Goal: Transaction & Acquisition: Download file/media

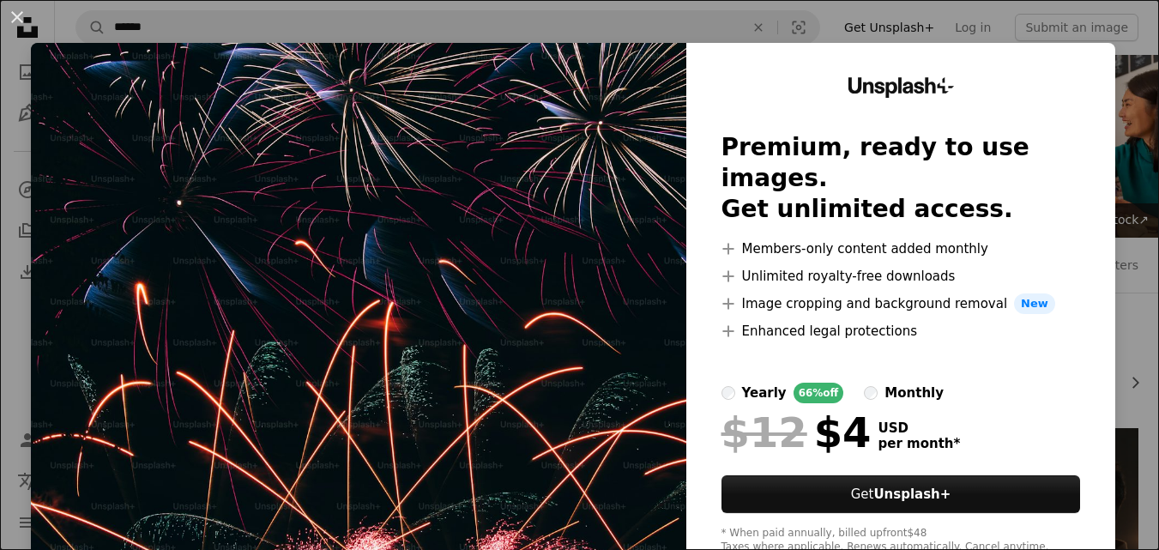
scroll to position [1373, 0]
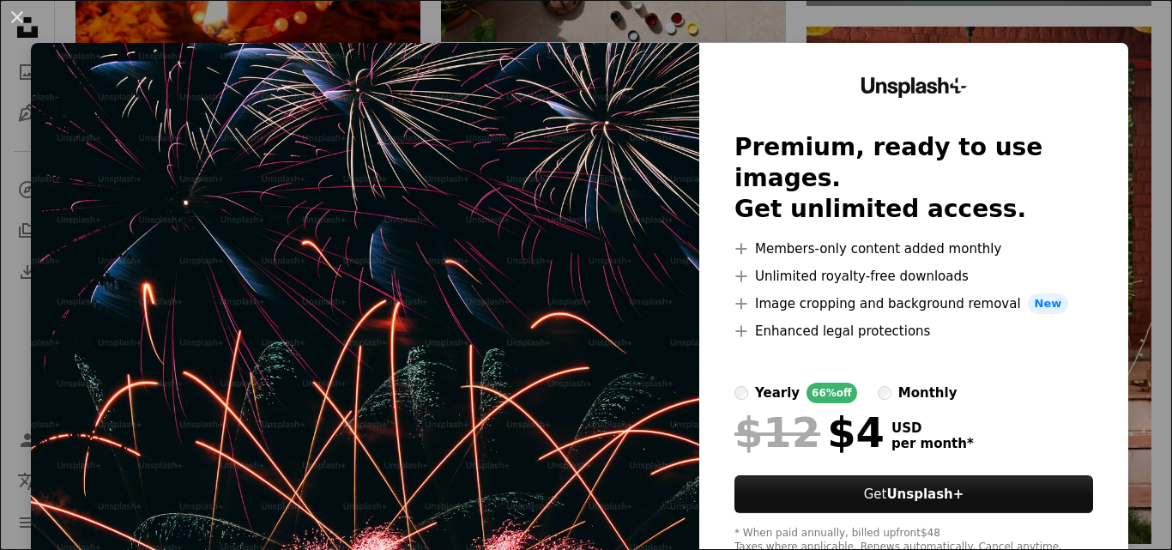
click at [905, 33] on div "An X shape Unsplash+ Premium, ready to use images. Get unlimited access. A plus…" at bounding box center [586, 275] width 1172 height 550
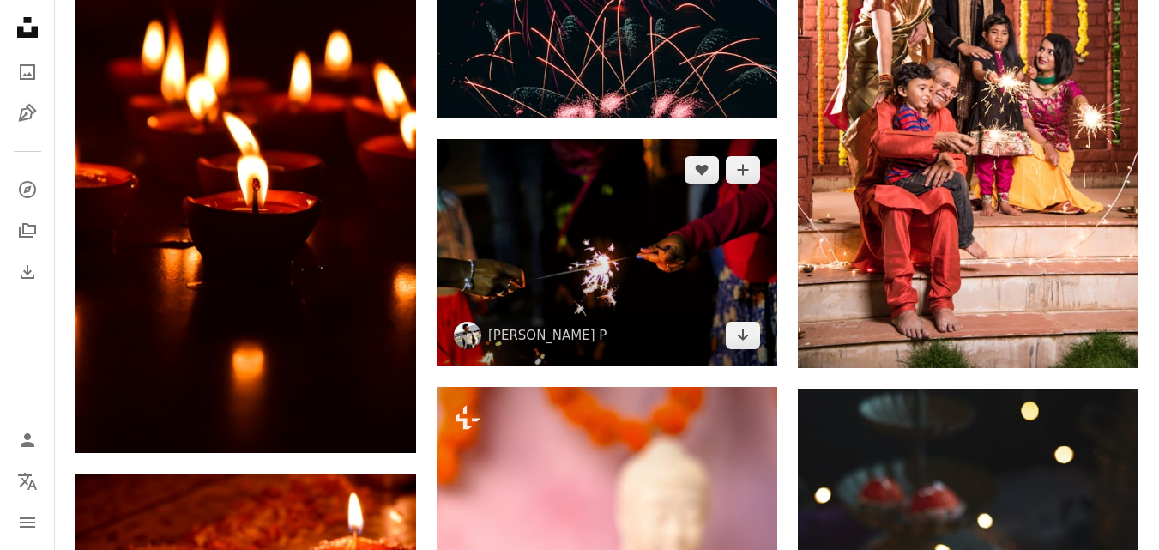
scroll to position [1544, 0]
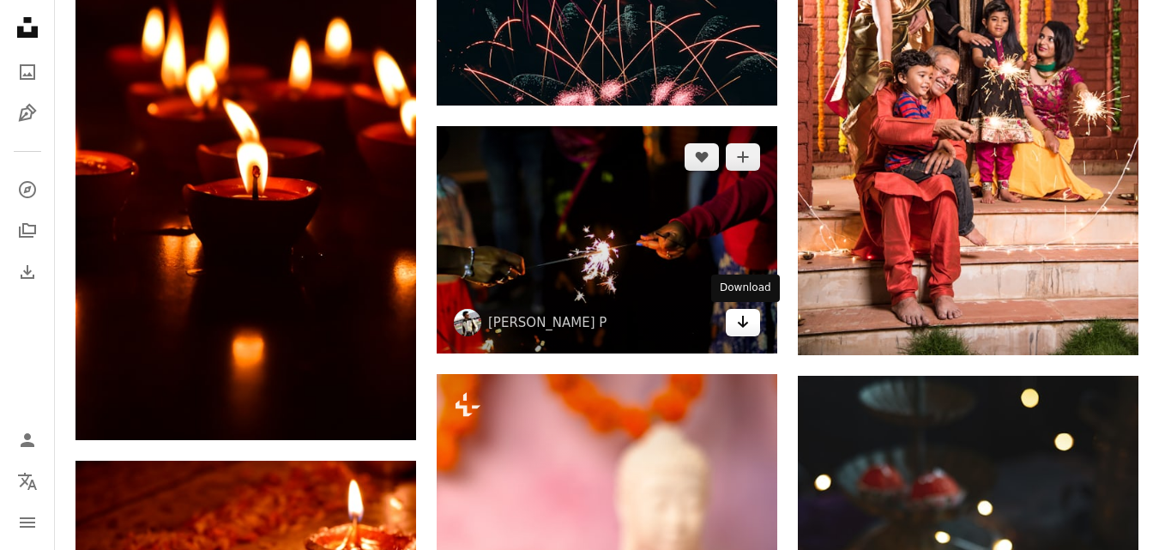
click at [737, 324] on icon "Arrow pointing down" at bounding box center [743, 321] width 14 height 21
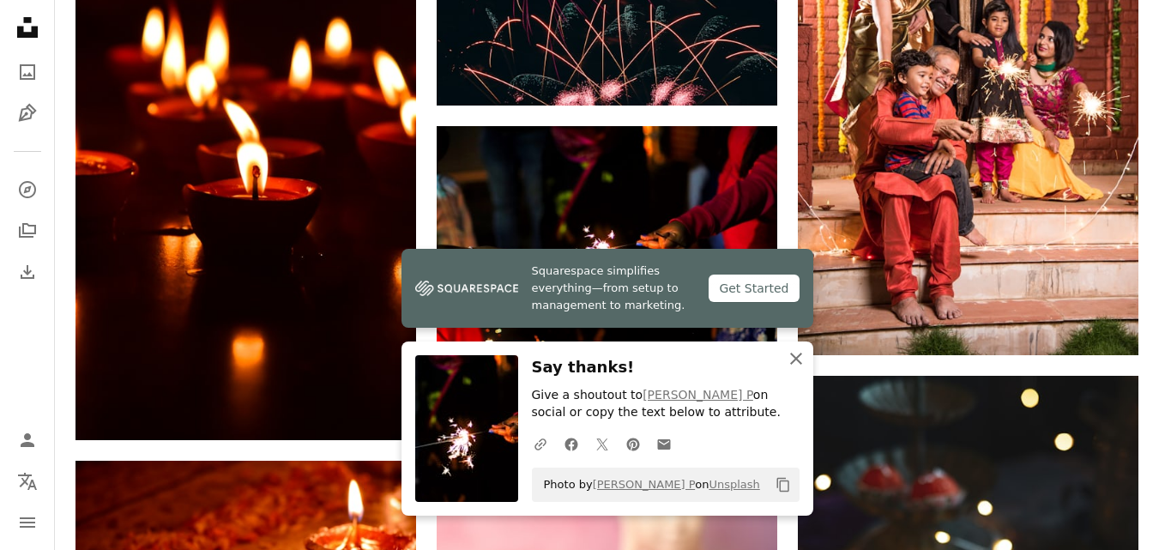
click at [798, 363] on icon "An X shape" at bounding box center [796, 358] width 21 height 21
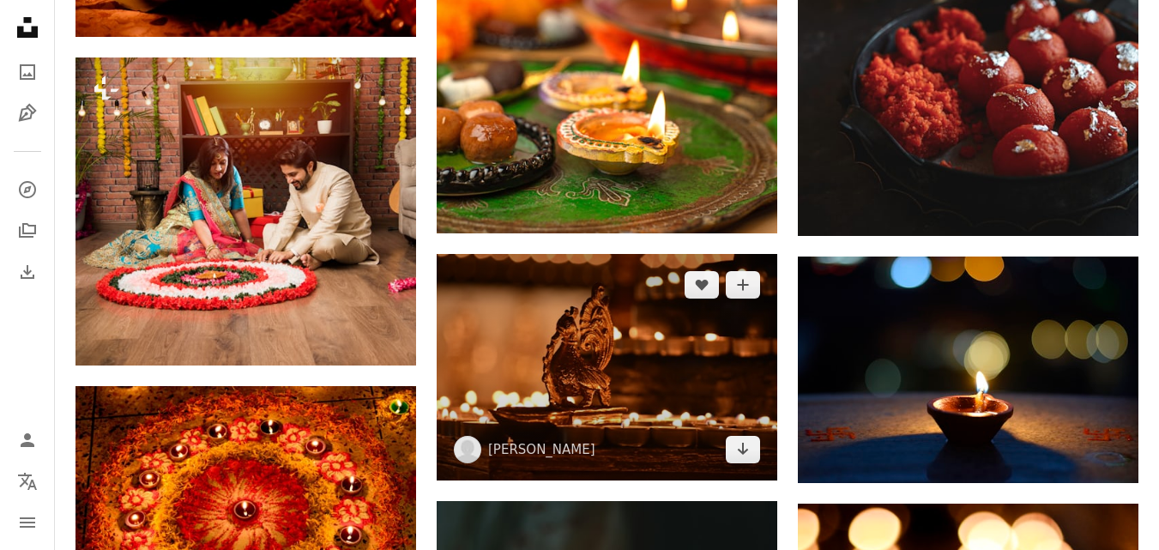
scroll to position [2230, 0]
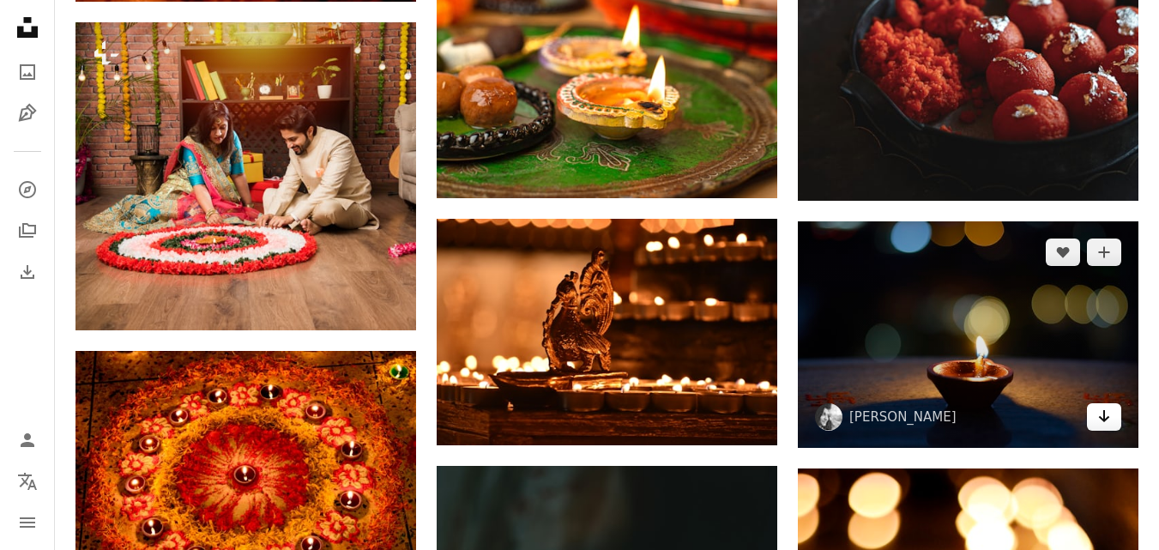
click at [1100, 412] on icon "Arrow pointing down" at bounding box center [1104, 416] width 14 height 21
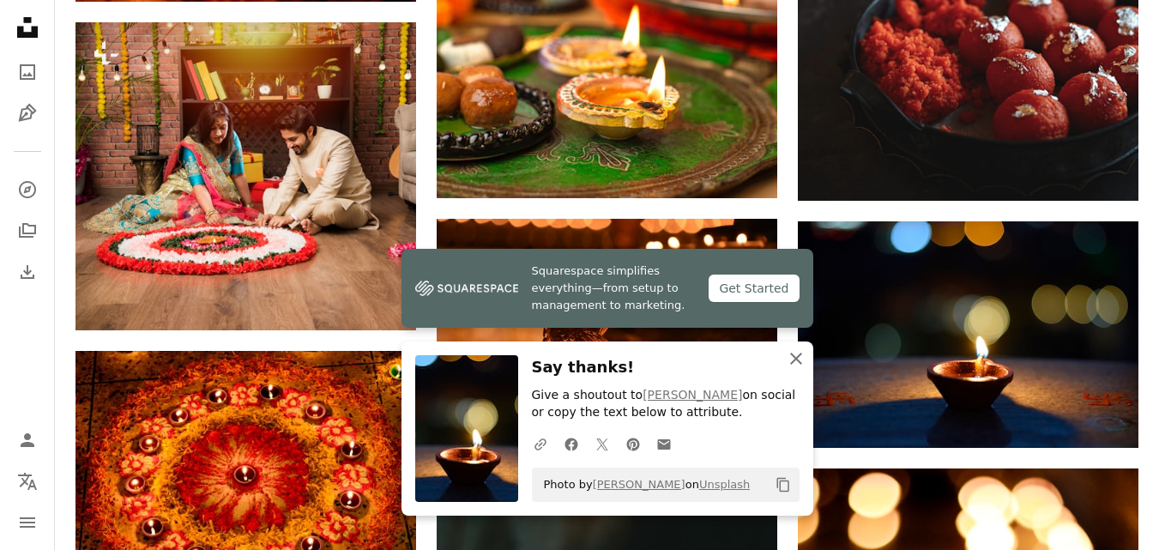
click at [793, 359] on icon "An X shape" at bounding box center [796, 358] width 21 height 21
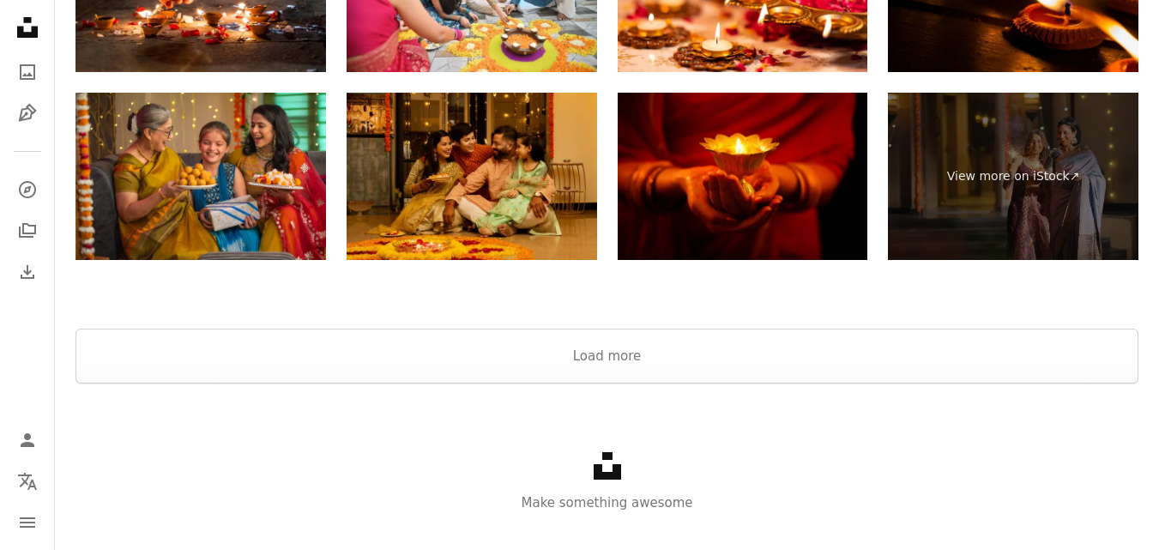
scroll to position [3431, 0]
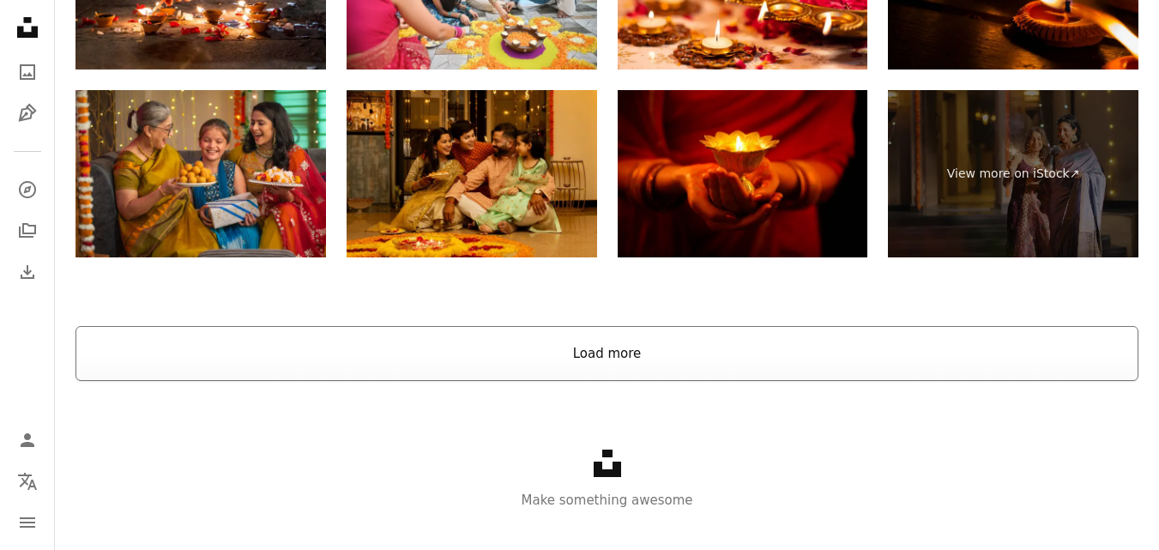
click at [779, 342] on button "Load more" at bounding box center [606, 353] width 1063 height 55
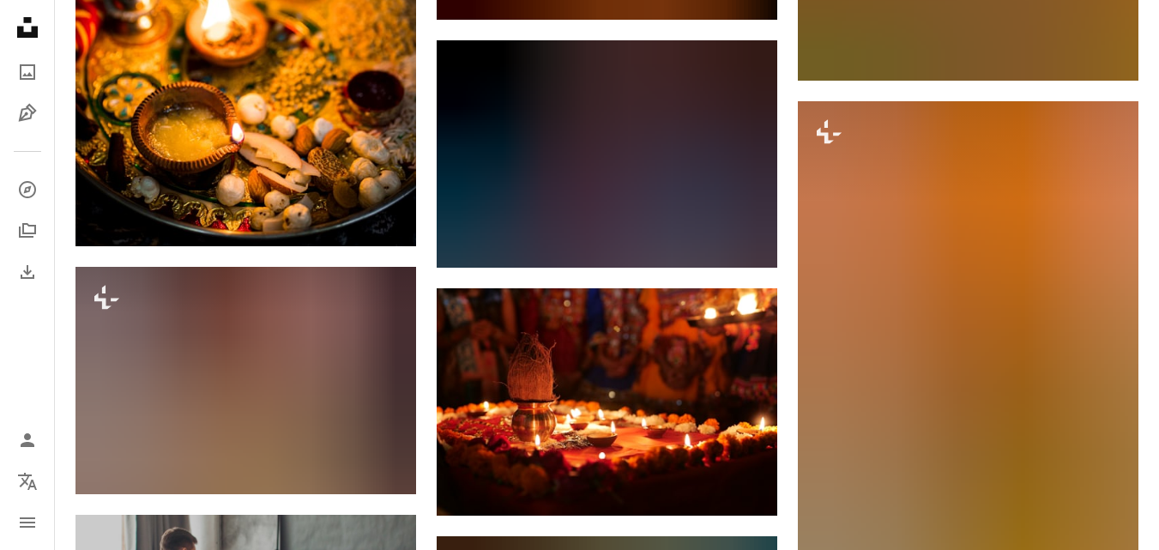
scroll to position [3689, 0]
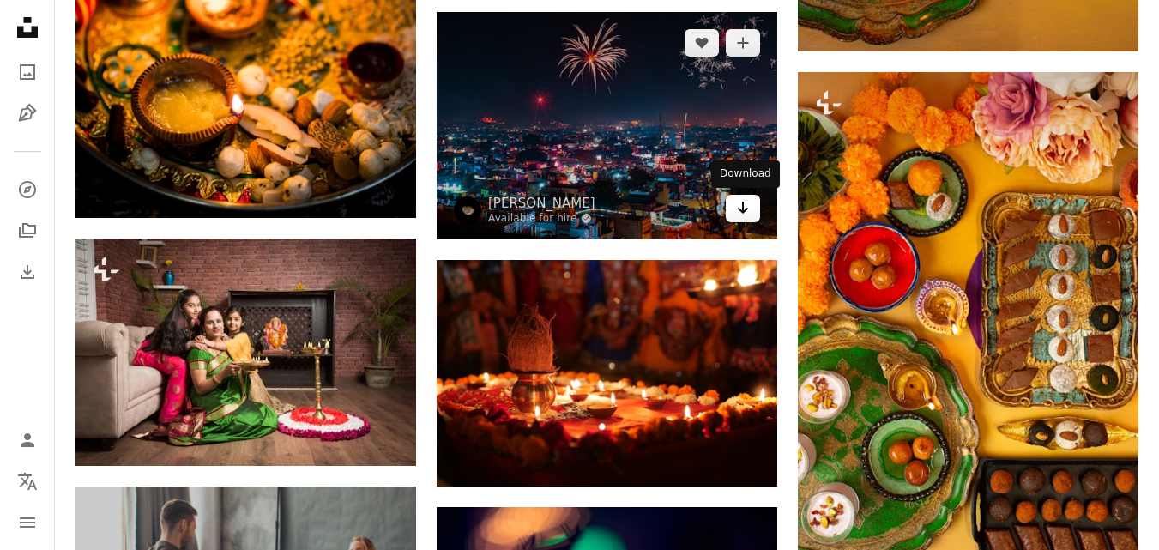
click at [737, 208] on icon "Arrow pointing down" at bounding box center [743, 207] width 14 height 21
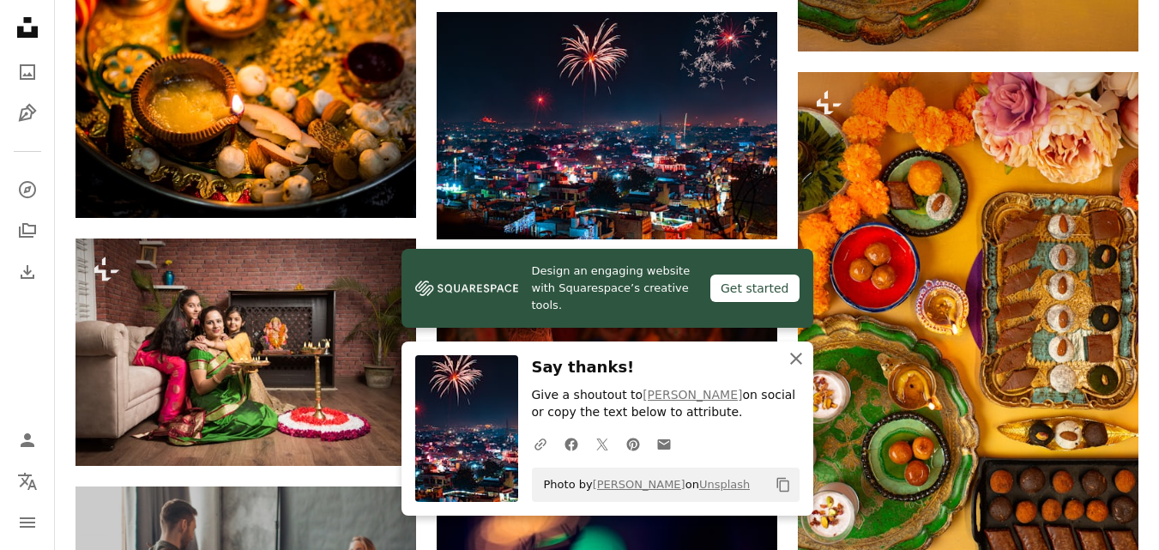
click at [795, 362] on icon "An X shape" at bounding box center [796, 358] width 21 height 21
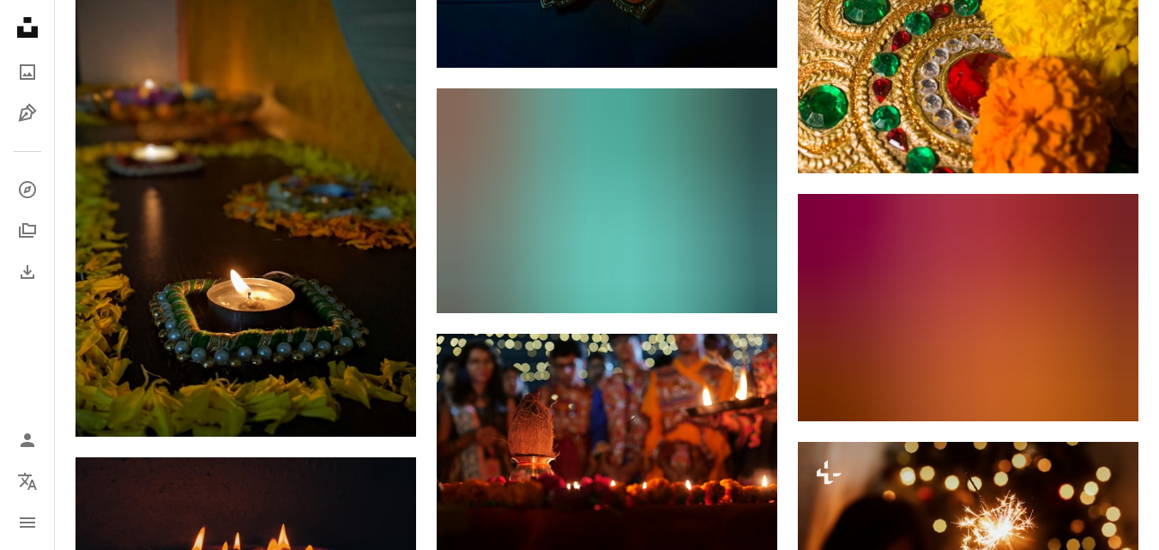
scroll to position [5662, 0]
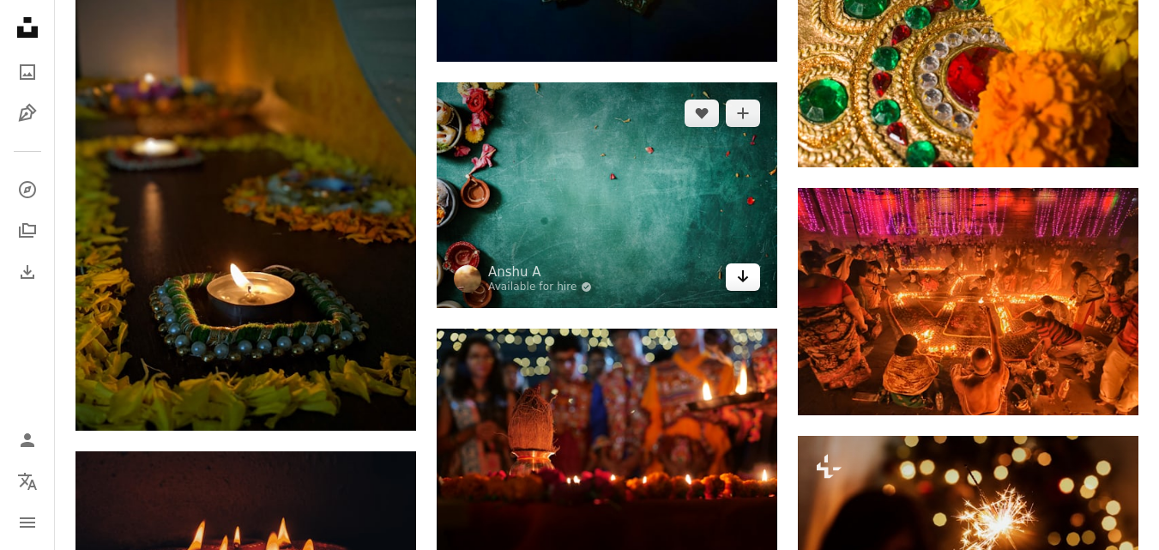
click at [733, 276] on link "Arrow pointing down" at bounding box center [743, 276] width 34 height 27
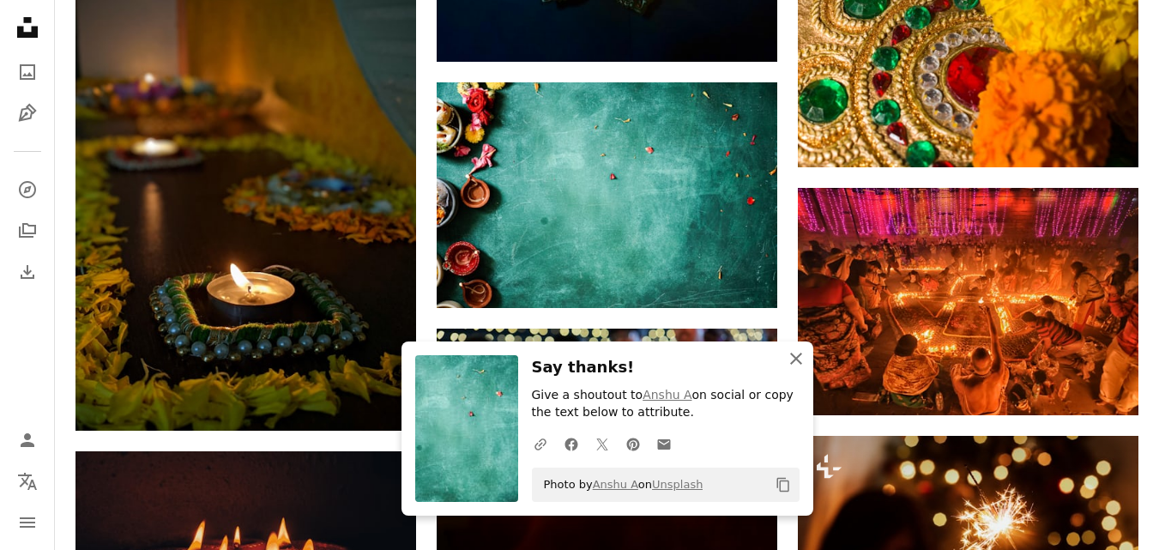
click at [787, 360] on icon "An X shape" at bounding box center [796, 358] width 21 height 21
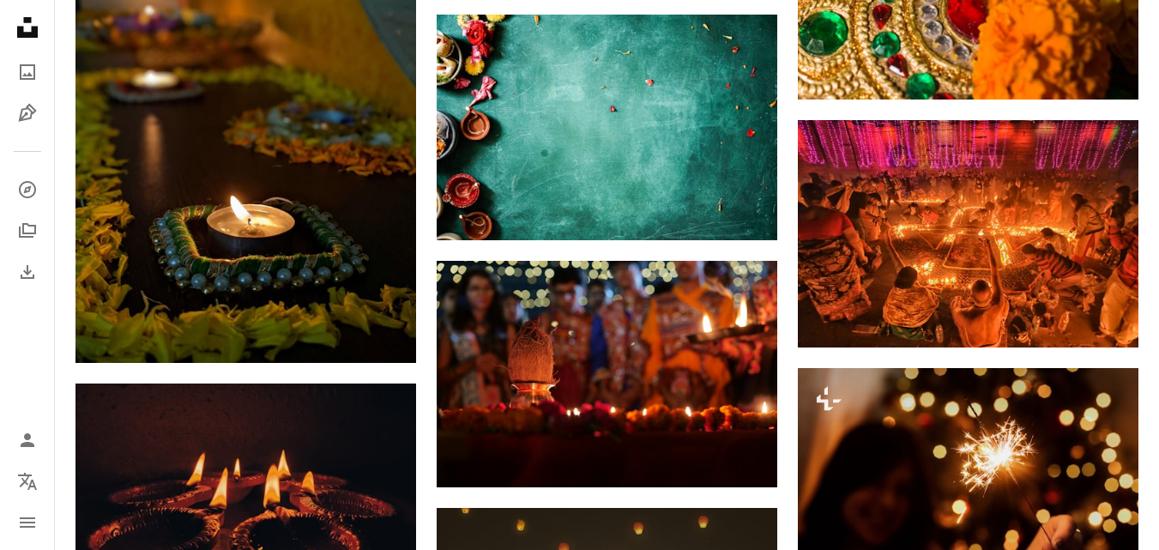
scroll to position [6005, 0]
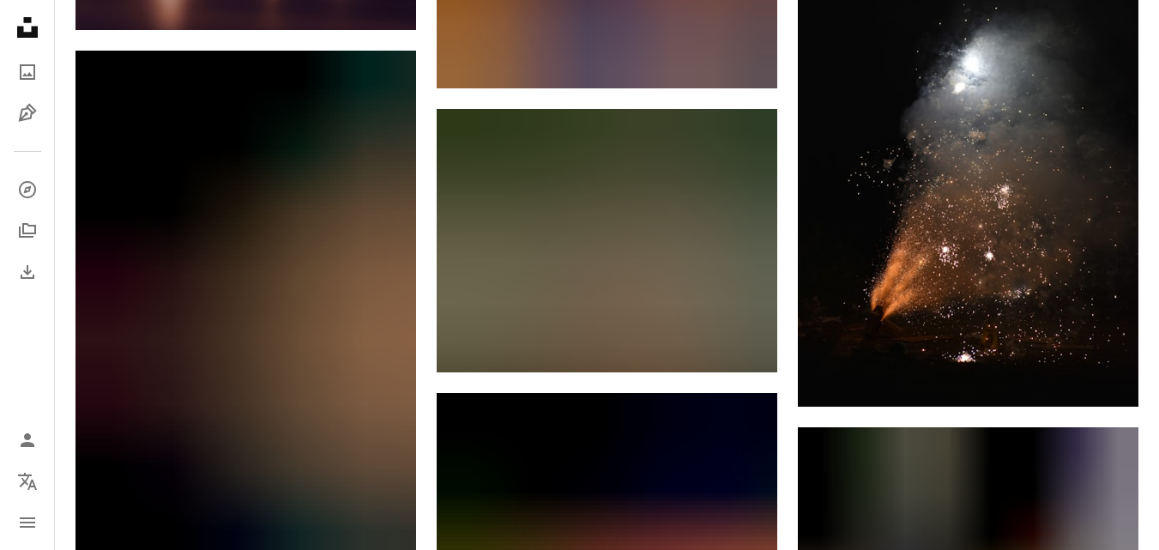
scroll to position [21016, 0]
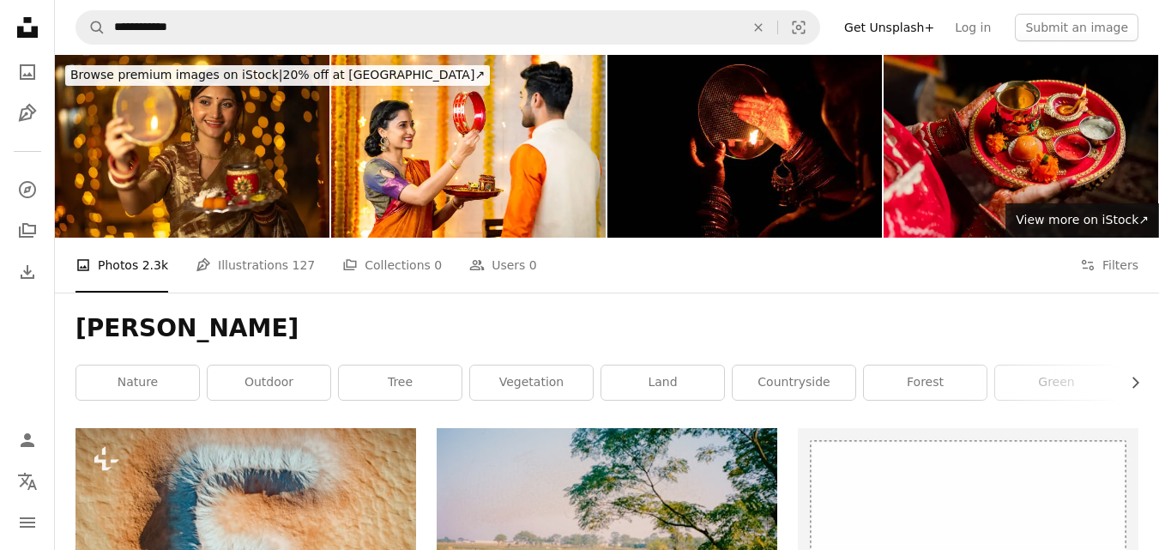
scroll to position [4505, 0]
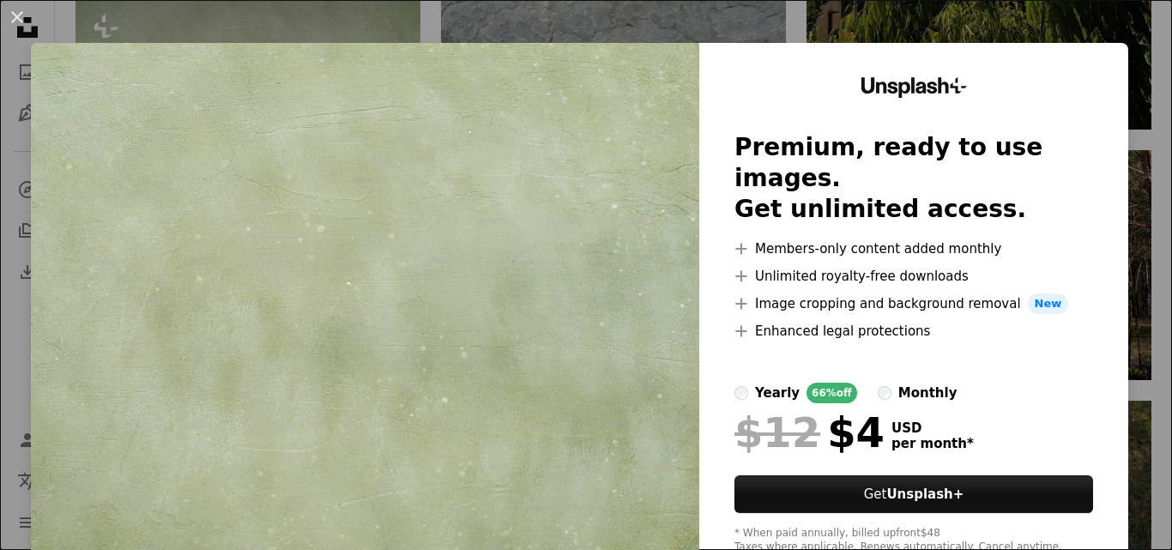
click at [580, 16] on div "An X shape Unsplash+ Premium, ready to use images. Get unlimited access. A plus…" at bounding box center [586, 275] width 1172 height 550
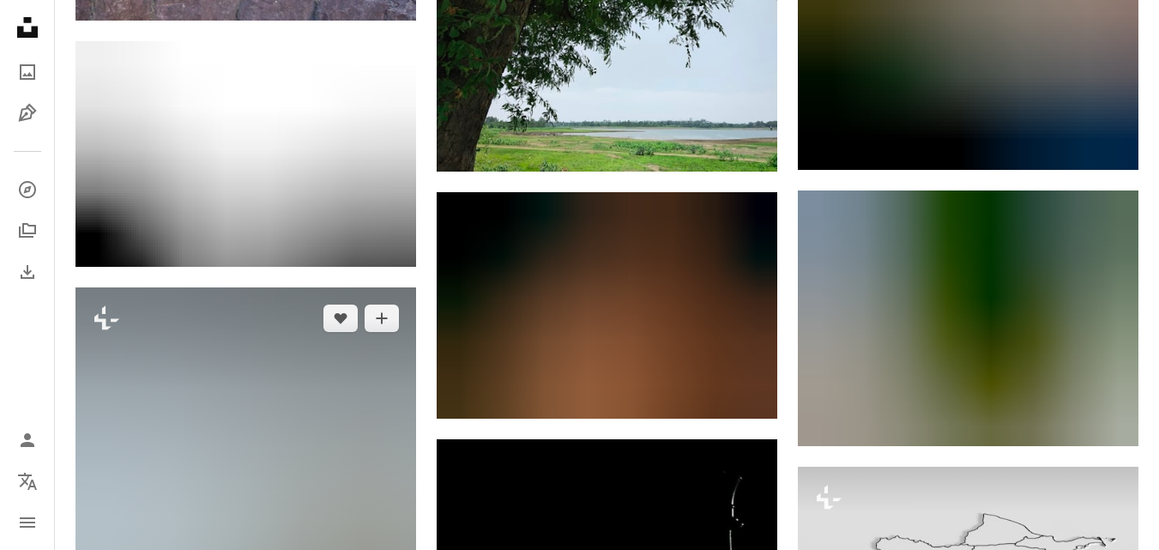
scroll to position [8537, 0]
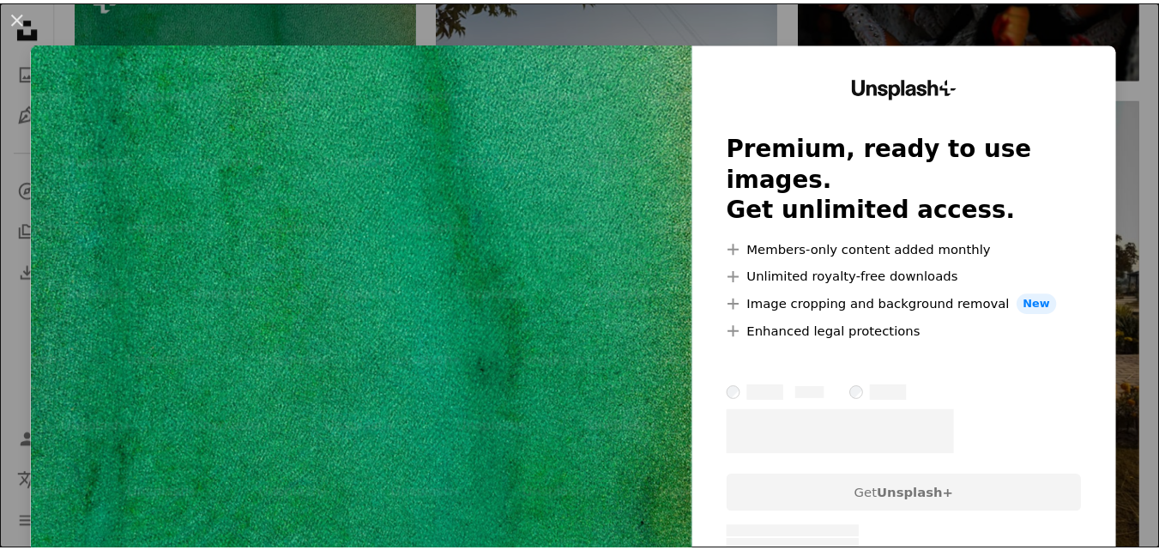
scroll to position [1544, 0]
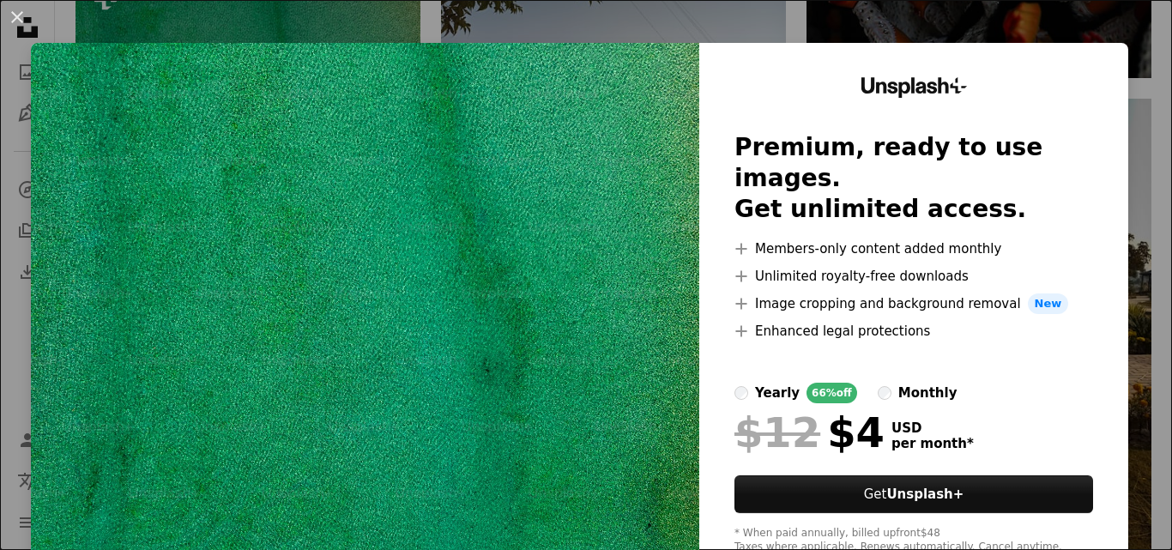
click at [640, 29] on div "An X shape Unsplash+ Premium, ready to use images. Get unlimited access. A plus…" at bounding box center [586, 275] width 1172 height 550
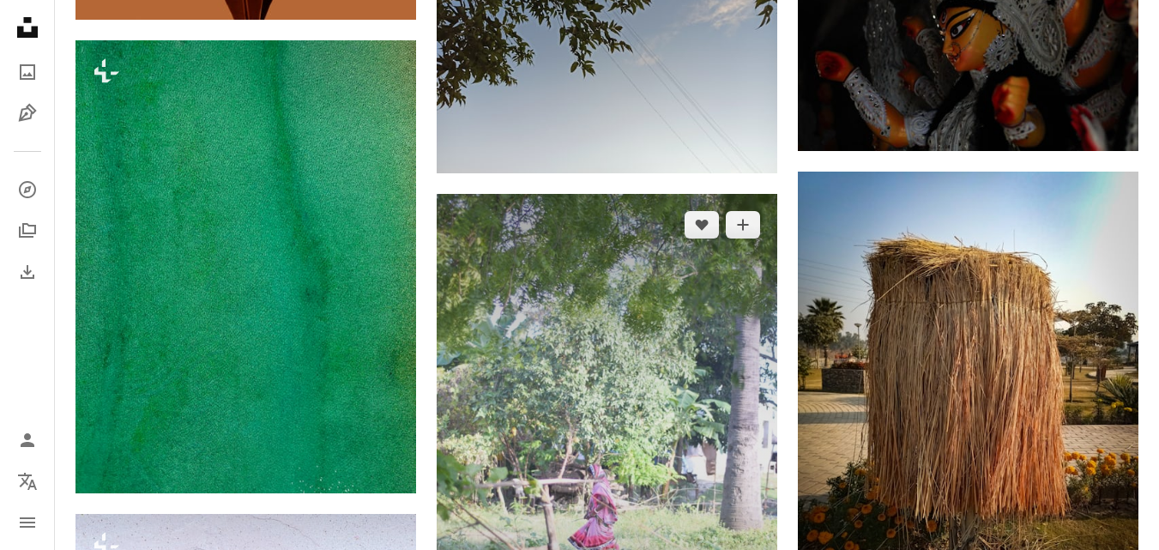
scroll to position [944, 0]
